Goal: Information Seeking & Learning: Learn about a topic

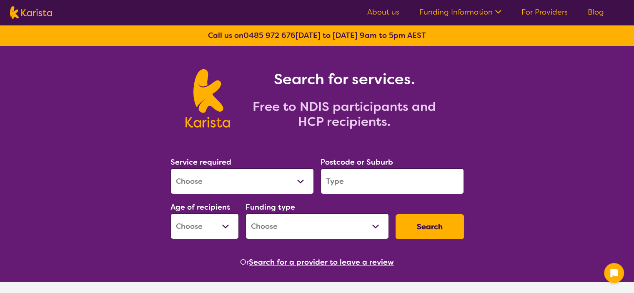
click at [283, 187] on select "Allied Health Assistant Assessment ([MEDICAL_DATA] or [MEDICAL_DATA]) Behaviour…" at bounding box center [241, 181] width 143 height 26
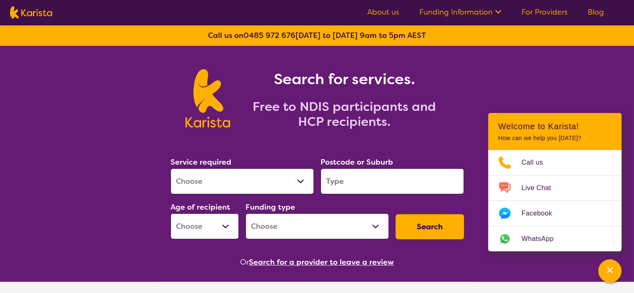
select select "Behaviour support"
click at [170, 168] on select "Allied Health Assistant Assessment ([MEDICAL_DATA] or [MEDICAL_DATA]) Behaviour…" at bounding box center [241, 181] width 143 height 26
select select "NDIS"
click at [374, 193] on input "search" at bounding box center [391, 181] width 143 height 26
type input "3754"
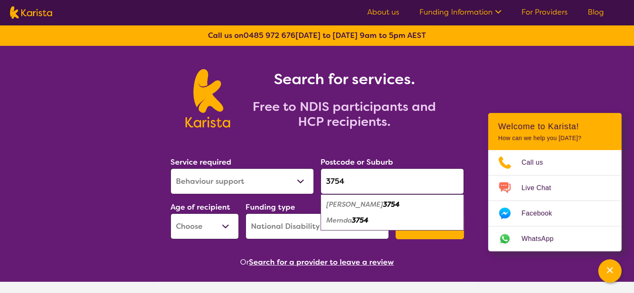
click at [221, 228] on select "Early Childhood - 0 to 9 Child - 10 to 11 Adolescent - 12 to 17 Adult - 18 to 6…" at bounding box center [204, 226] width 68 height 26
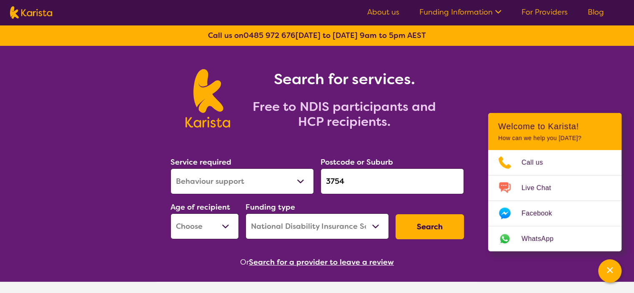
select select "EC"
click at [170, 213] on select "Early Childhood - 0 to 9 Child - 10 to 11 Adolescent - 12 to 17 Adult - 18 to 6…" at bounding box center [204, 226] width 68 height 26
click at [372, 228] on select "Home Care Package (HCP) National Disability Insurance Scheme (NDIS) I don't know" at bounding box center [316, 226] width 143 height 26
click at [245, 213] on select "Home Care Package (HCP) National Disability Insurance Scheme (NDIS) I don't know" at bounding box center [316, 226] width 143 height 26
click at [427, 222] on button "Search" at bounding box center [429, 226] width 68 height 25
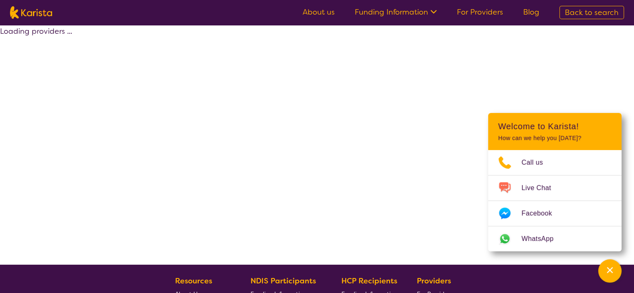
select select "by_score"
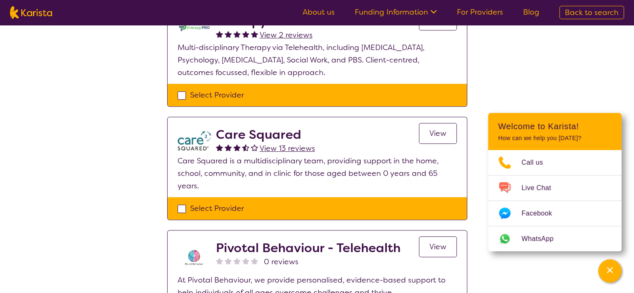
scroll to position [375, 0]
